Goal: Transaction & Acquisition: Purchase product/service

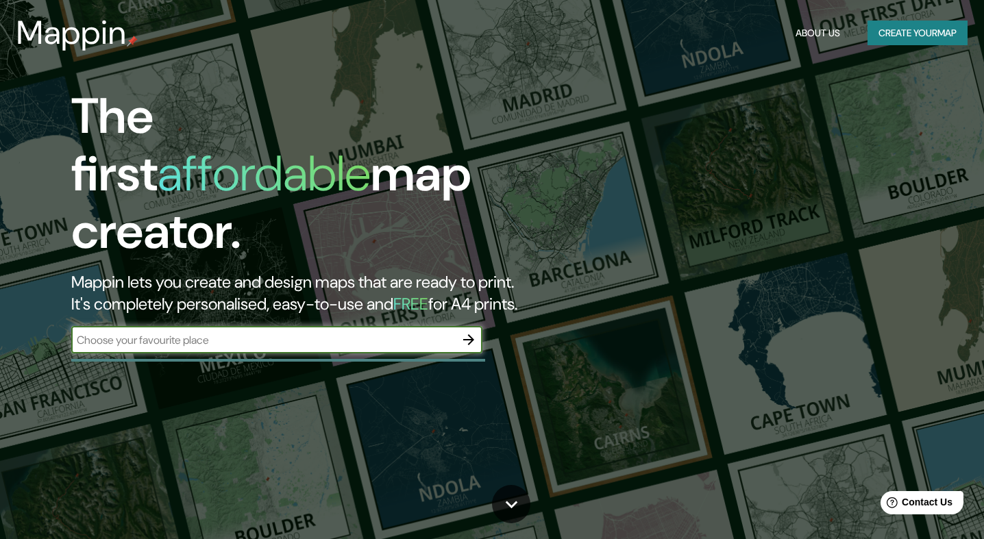
click at [169, 332] on input "text" at bounding box center [263, 340] width 384 height 16
type input "concepcion"
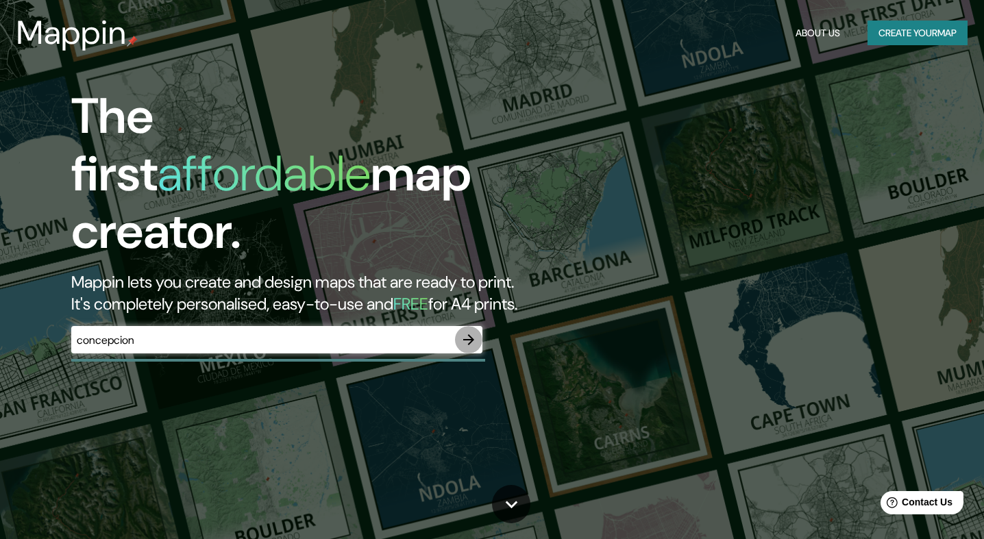
click at [466, 334] on icon "button" at bounding box center [468, 339] width 11 height 11
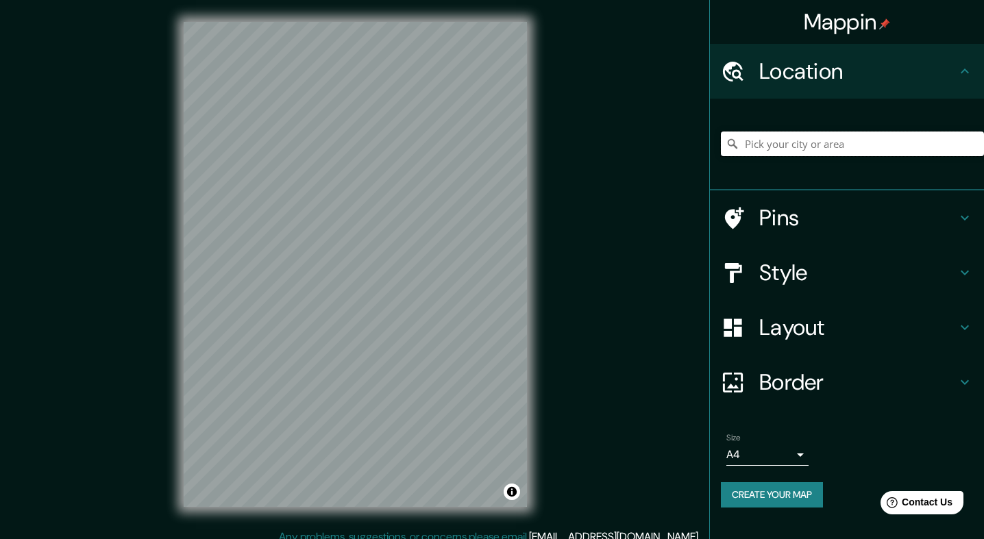
click at [770, 138] on input "Pick your city or area" at bounding box center [852, 144] width 263 height 25
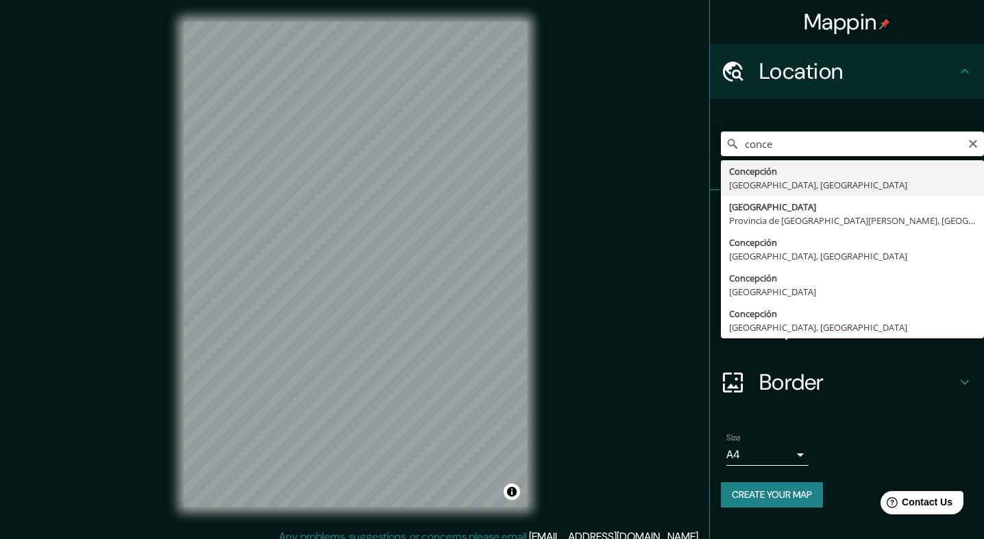
type input "[GEOGRAPHIC_DATA], [GEOGRAPHIC_DATA], [GEOGRAPHIC_DATA]"
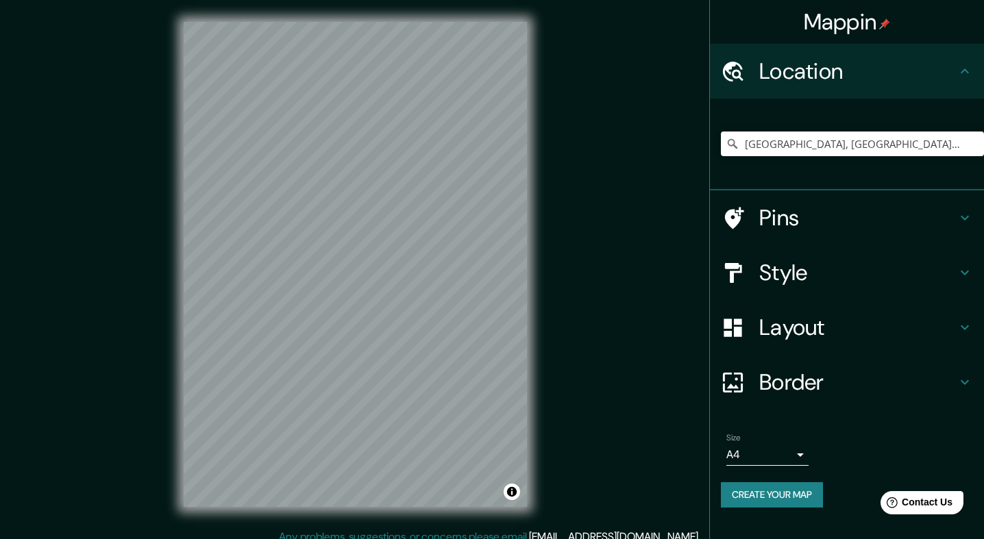
click at [759, 493] on button "Create your map" at bounding box center [772, 495] width 102 height 25
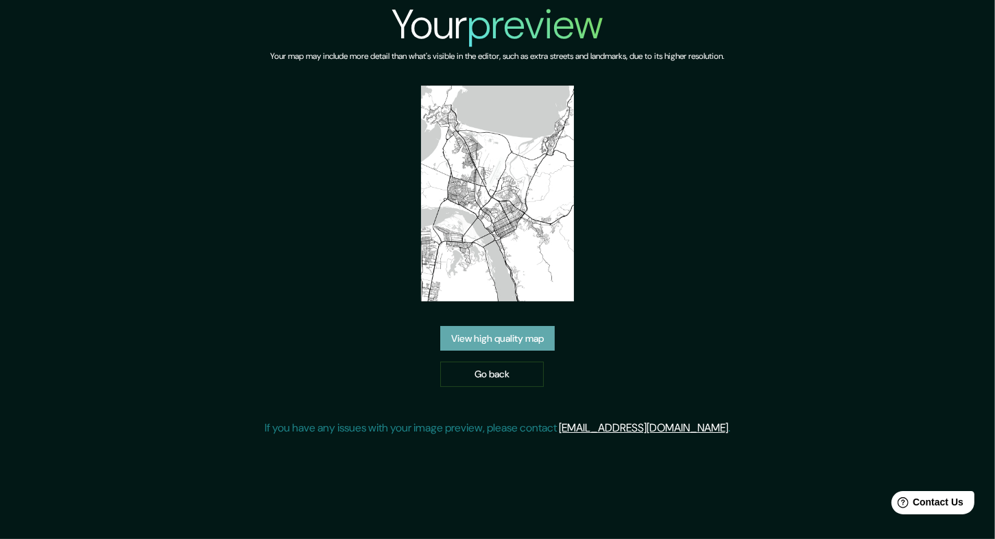
click at [473, 336] on link "View high quality map" at bounding box center [497, 338] width 114 height 25
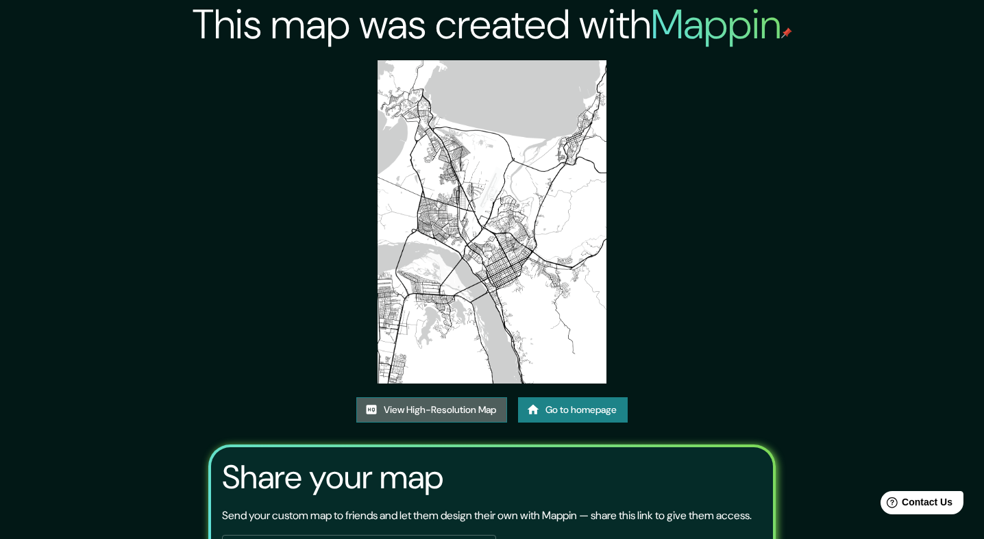
click at [477, 409] on link "View High-Resolution Map" at bounding box center [431, 410] width 151 height 25
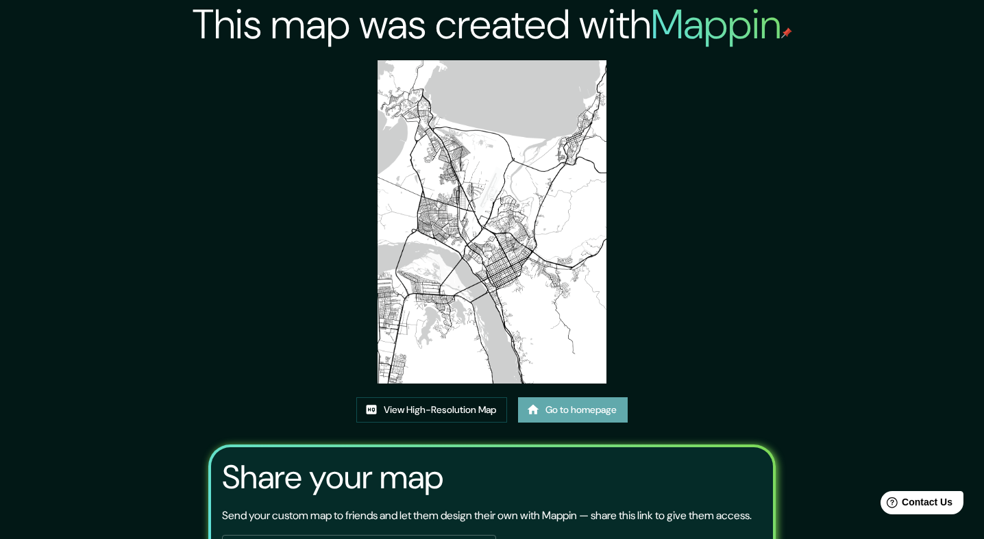
click at [578, 406] on link "Go to homepage" at bounding box center [573, 410] width 110 height 25
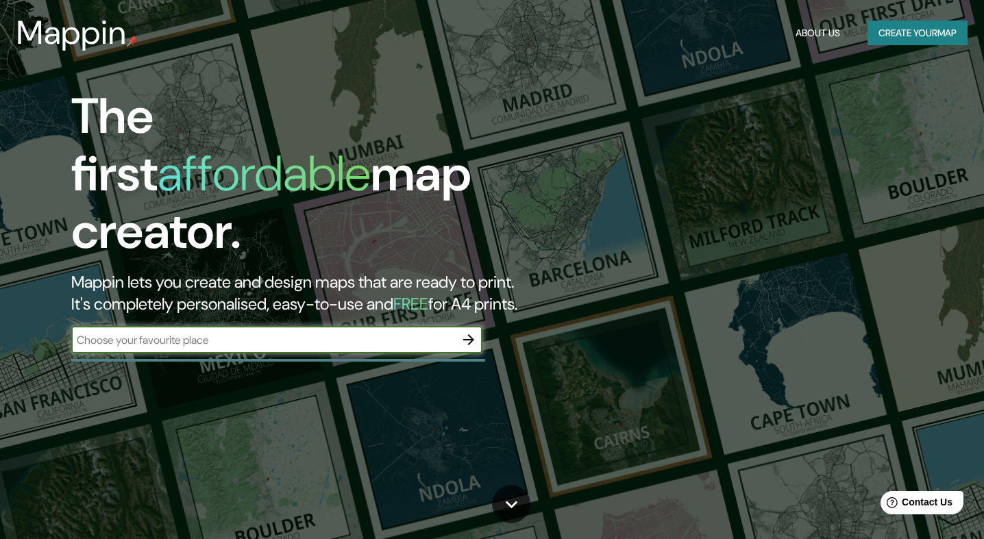
click at [431, 332] on input "text" at bounding box center [263, 340] width 384 height 16
type input "Chile"
click at [471, 334] on icon "button" at bounding box center [468, 339] width 11 height 11
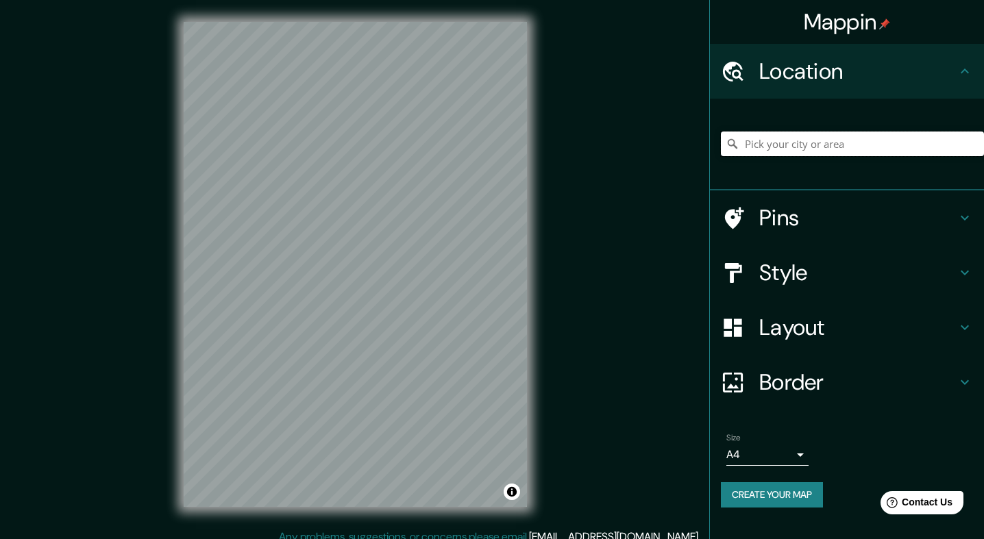
click at [778, 148] on input "Pick your city or area" at bounding box center [852, 144] width 263 height 25
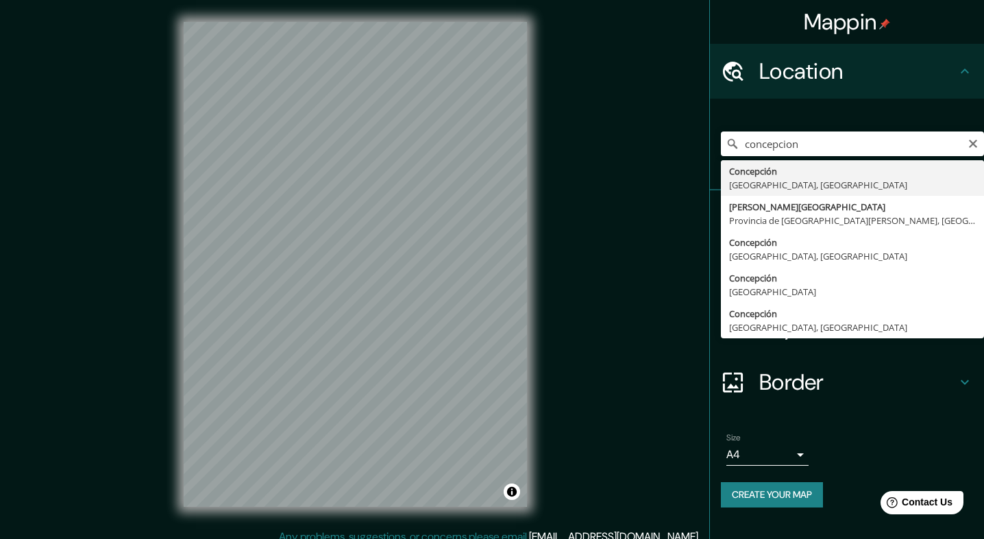
type input "[GEOGRAPHIC_DATA], [GEOGRAPHIC_DATA], [GEOGRAPHIC_DATA]"
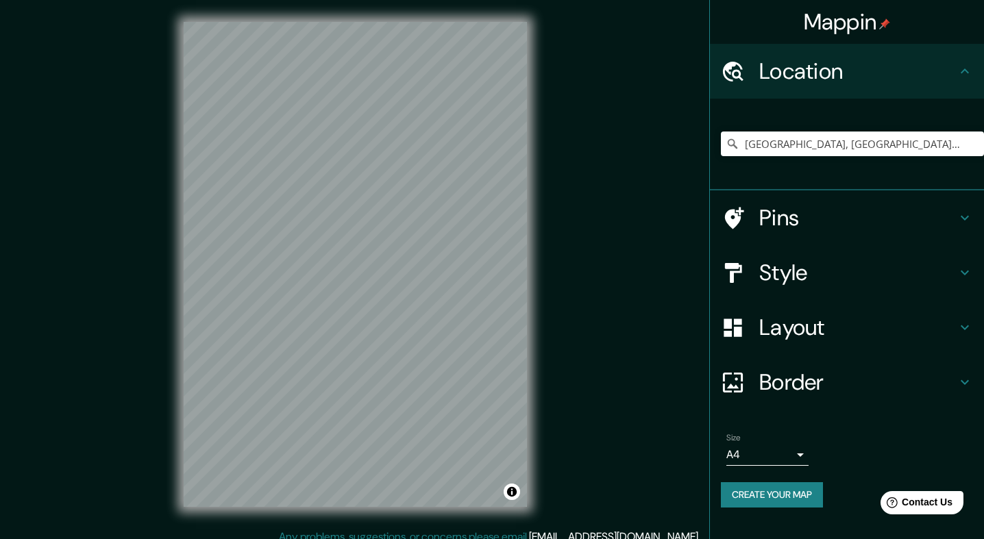
click at [760, 487] on button "Create your map" at bounding box center [772, 495] width 102 height 25
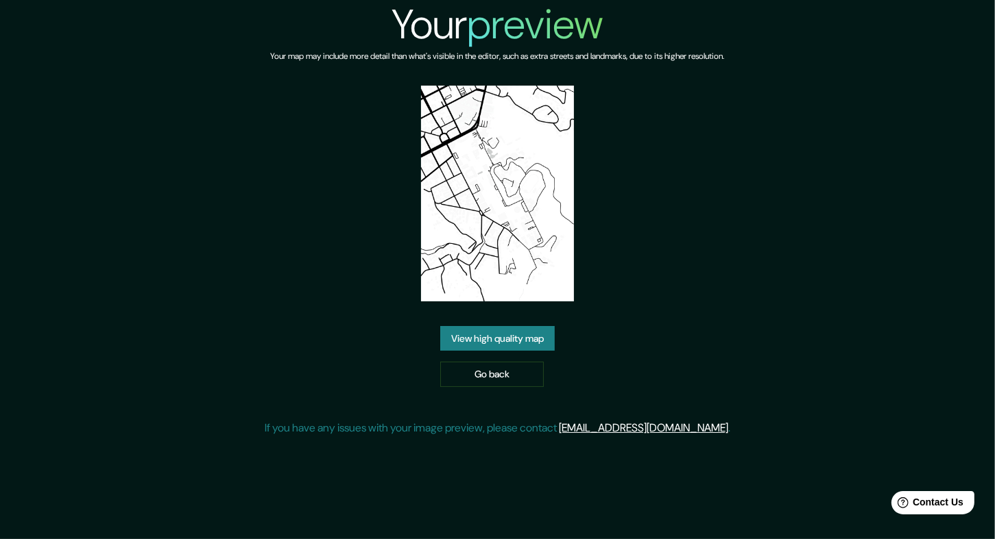
click at [509, 334] on link "View high quality map" at bounding box center [497, 338] width 114 height 25
